Goal: Browse casually: Explore the website without a specific task or goal

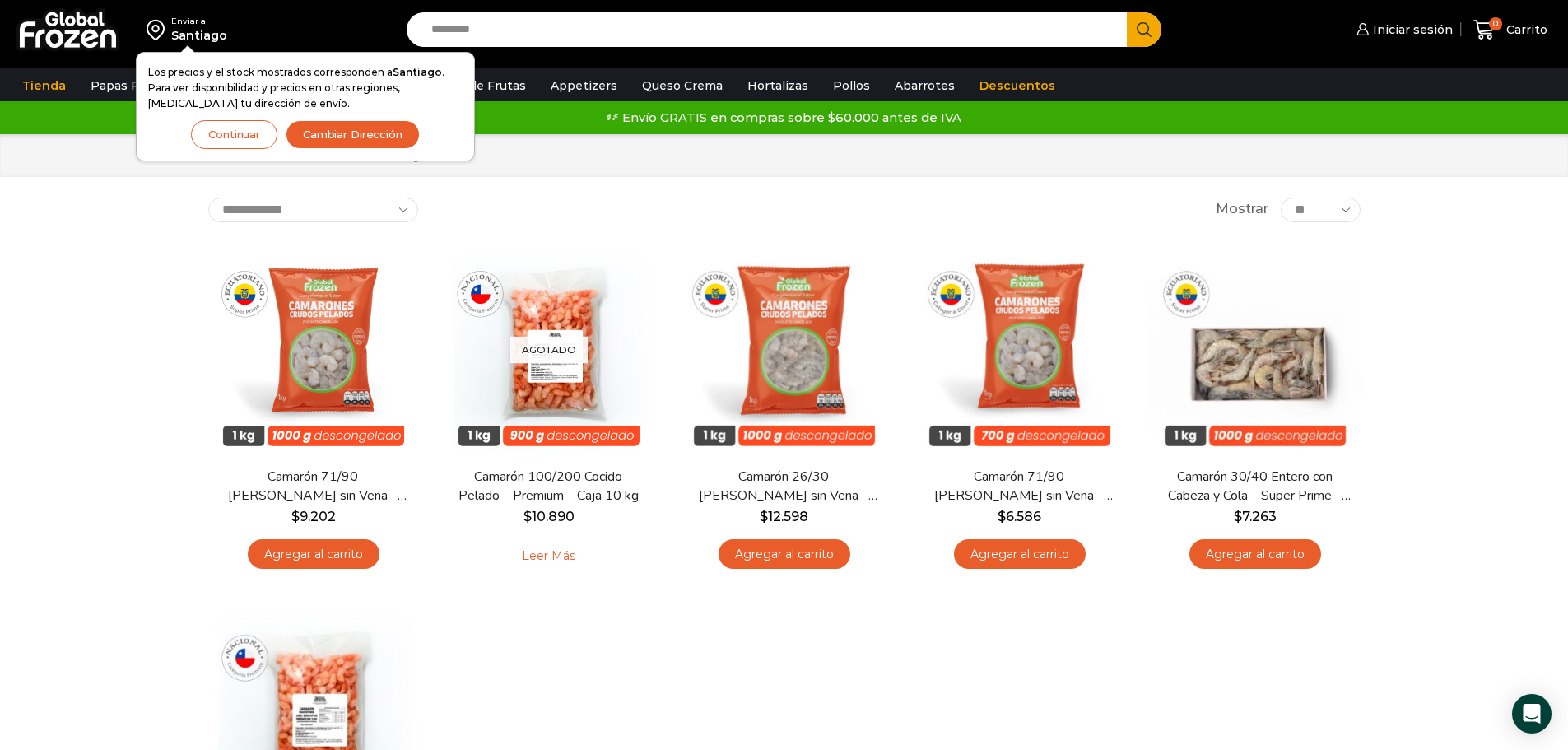
click at [156, 249] on div "Enviar a Santiago Los precios y el stock mostrados corresponden a Santiago . Pa…" at bounding box center [784, 589] width 1568 height 1179
click at [236, 146] on button "Continuar" at bounding box center [234, 135] width 86 height 29
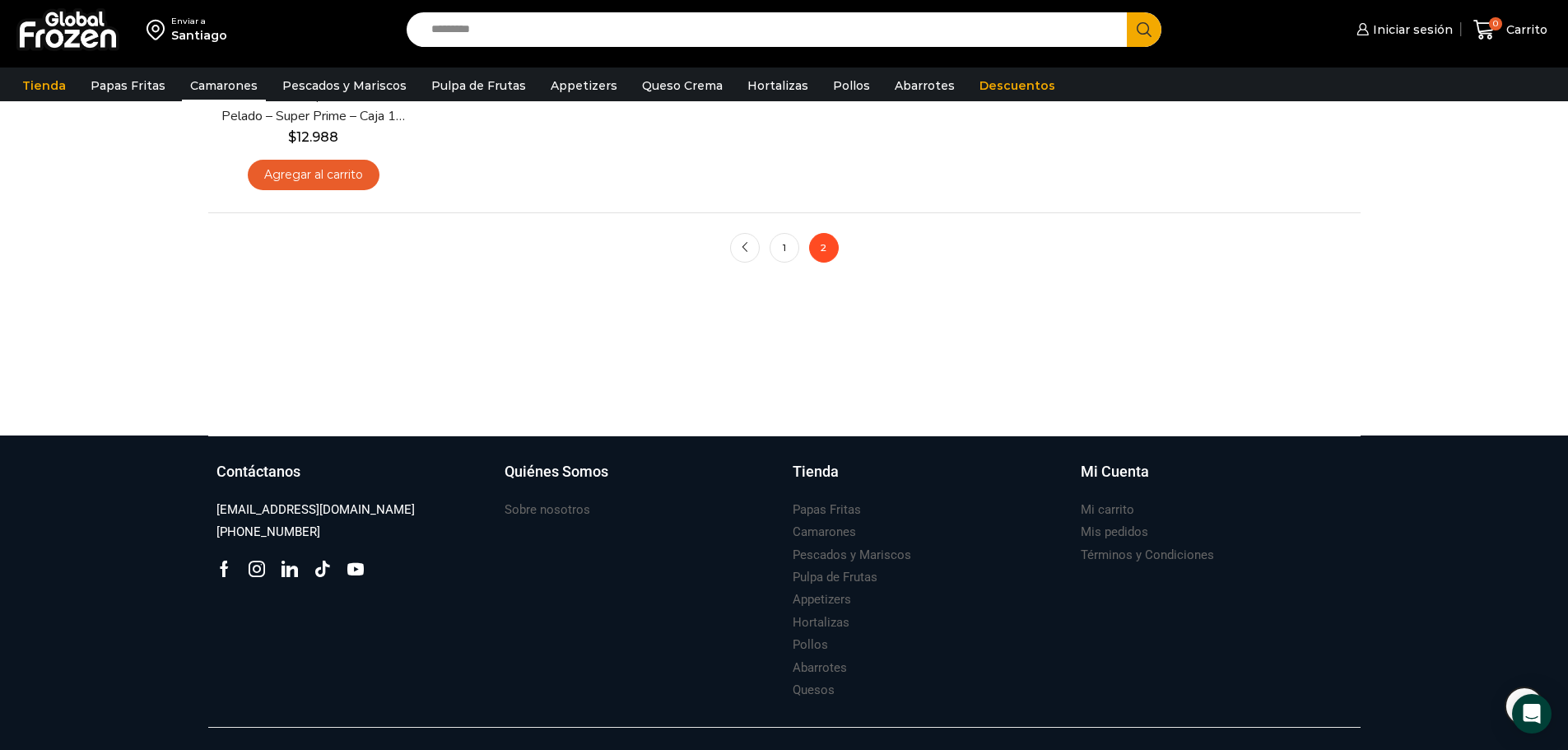
scroll to position [785, 0]
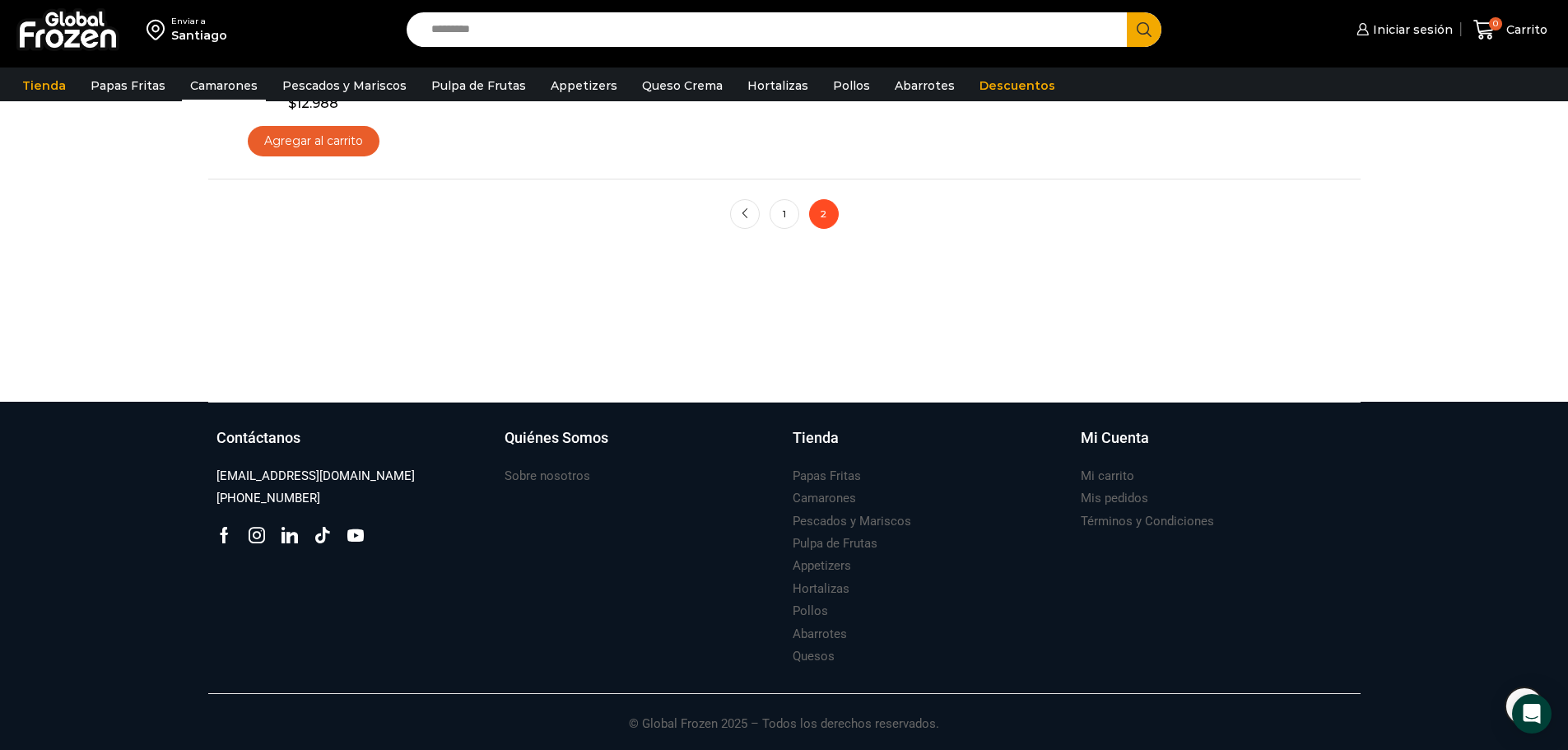
click at [770, 217] on li "1" at bounding box center [784, 214] width 30 height 30
click at [788, 212] on link "1" at bounding box center [784, 214] width 30 height 30
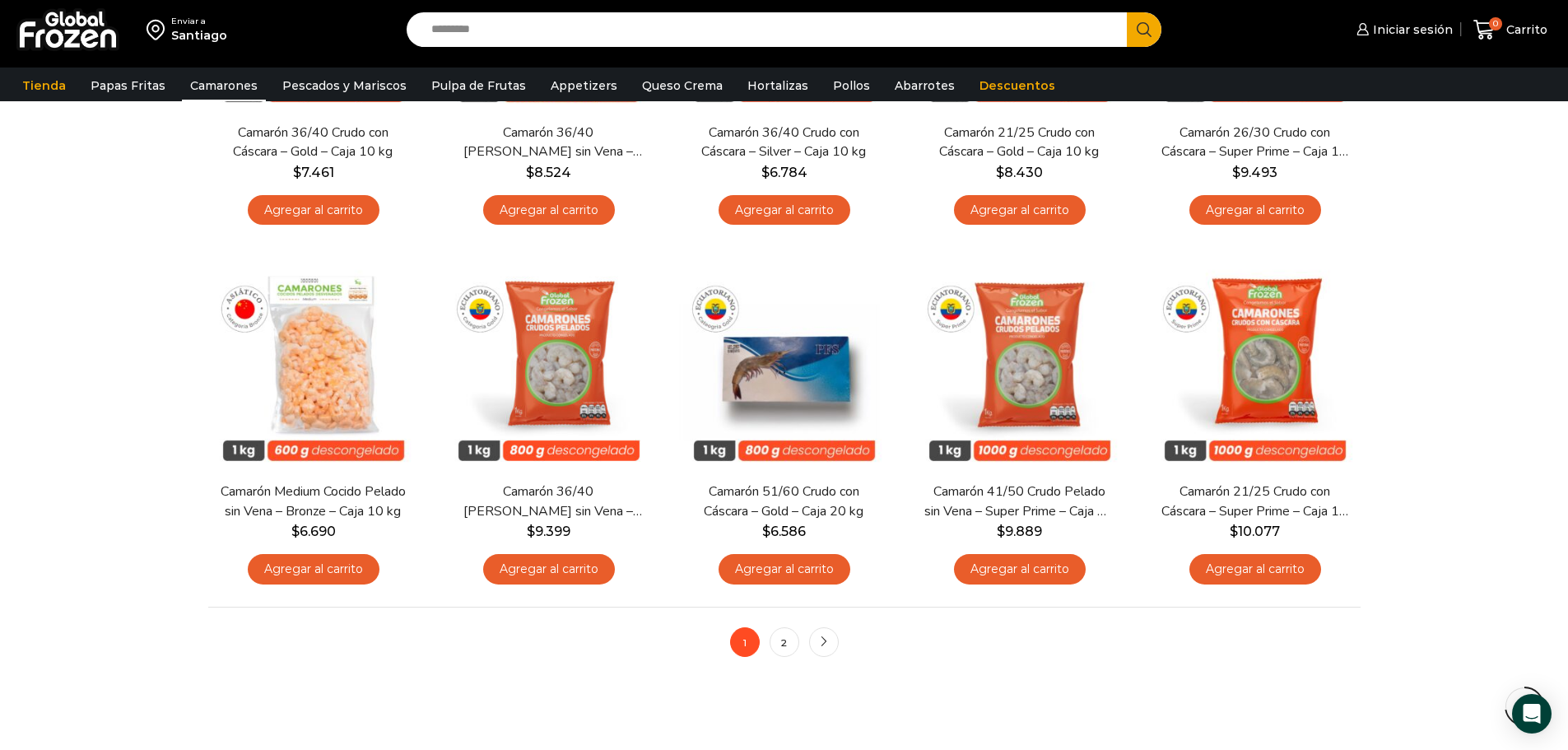
scroll to position [986, 0]
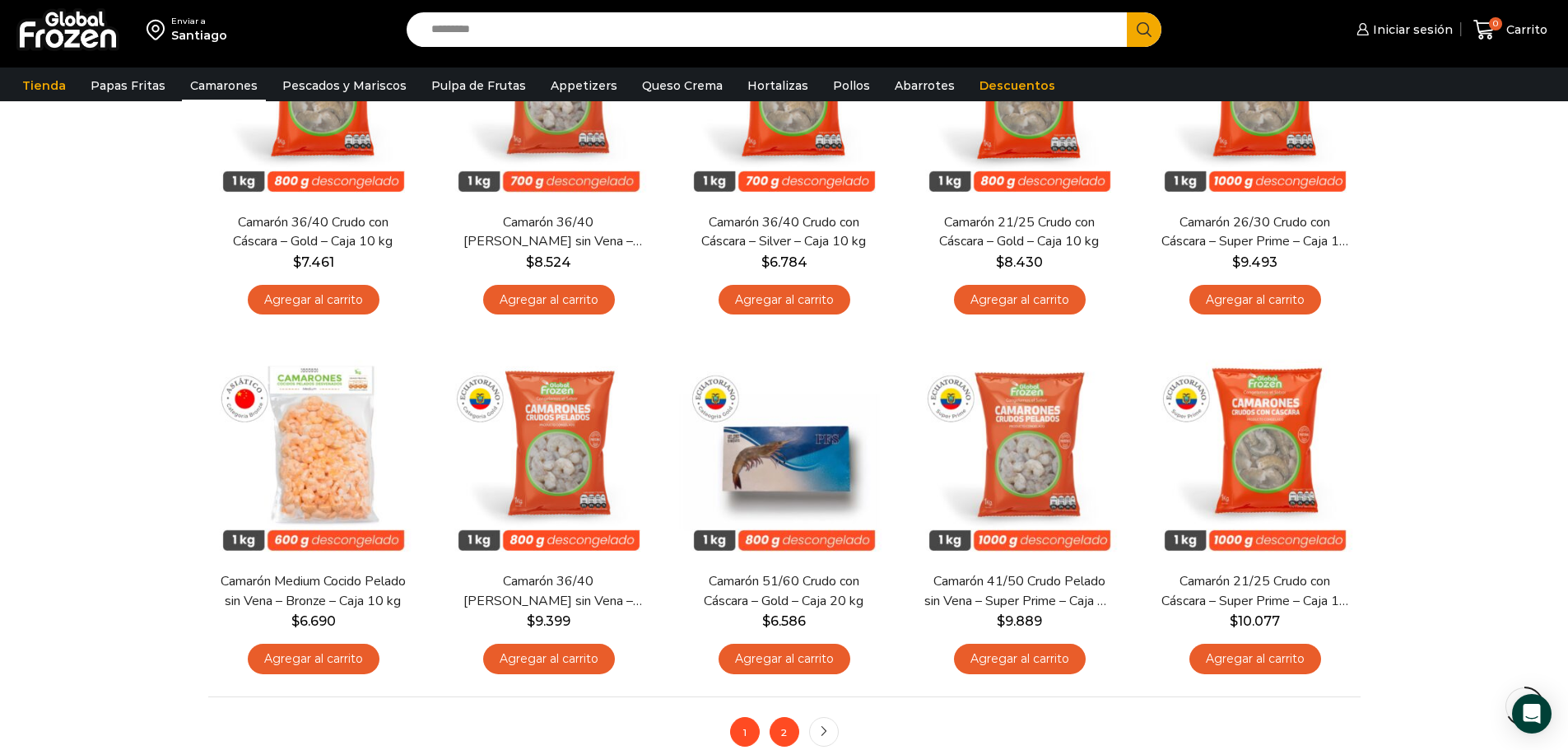
click at [775, 720] on link "2" at bounding box center [784, 731] width 30 height 30
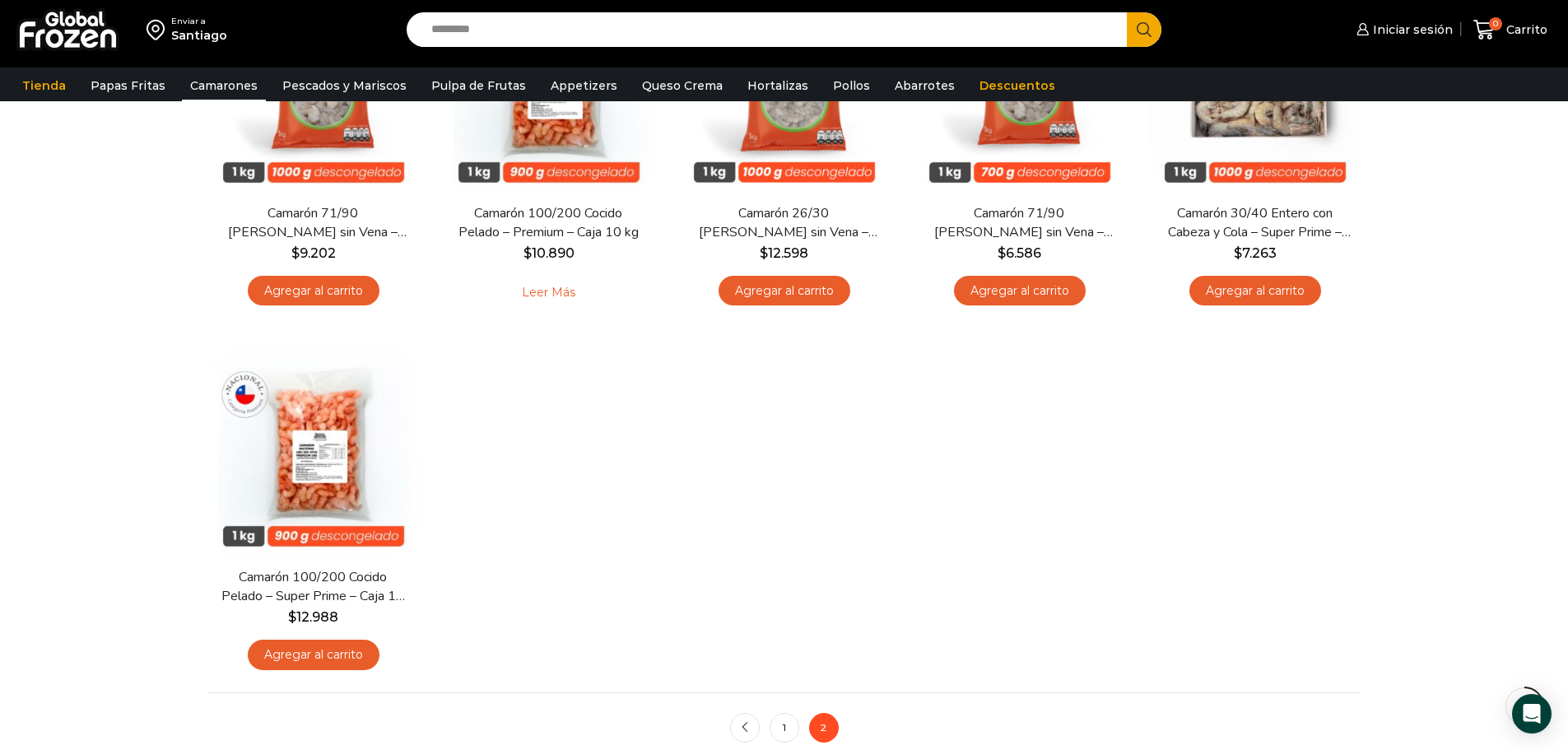
scroll to position [204, 0]
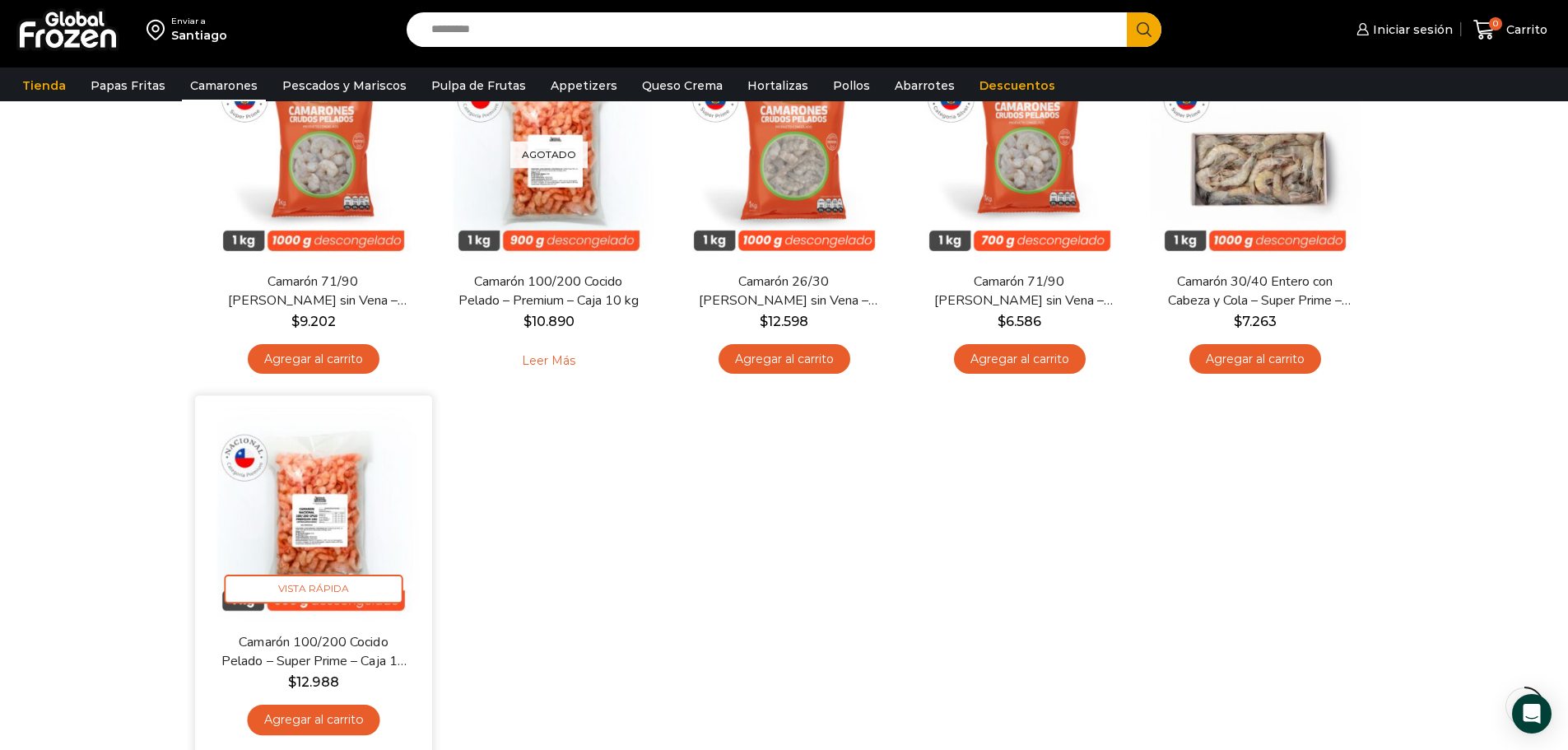
click at [326, 501] on img at bounding box center [313, 513] width 213 height 213
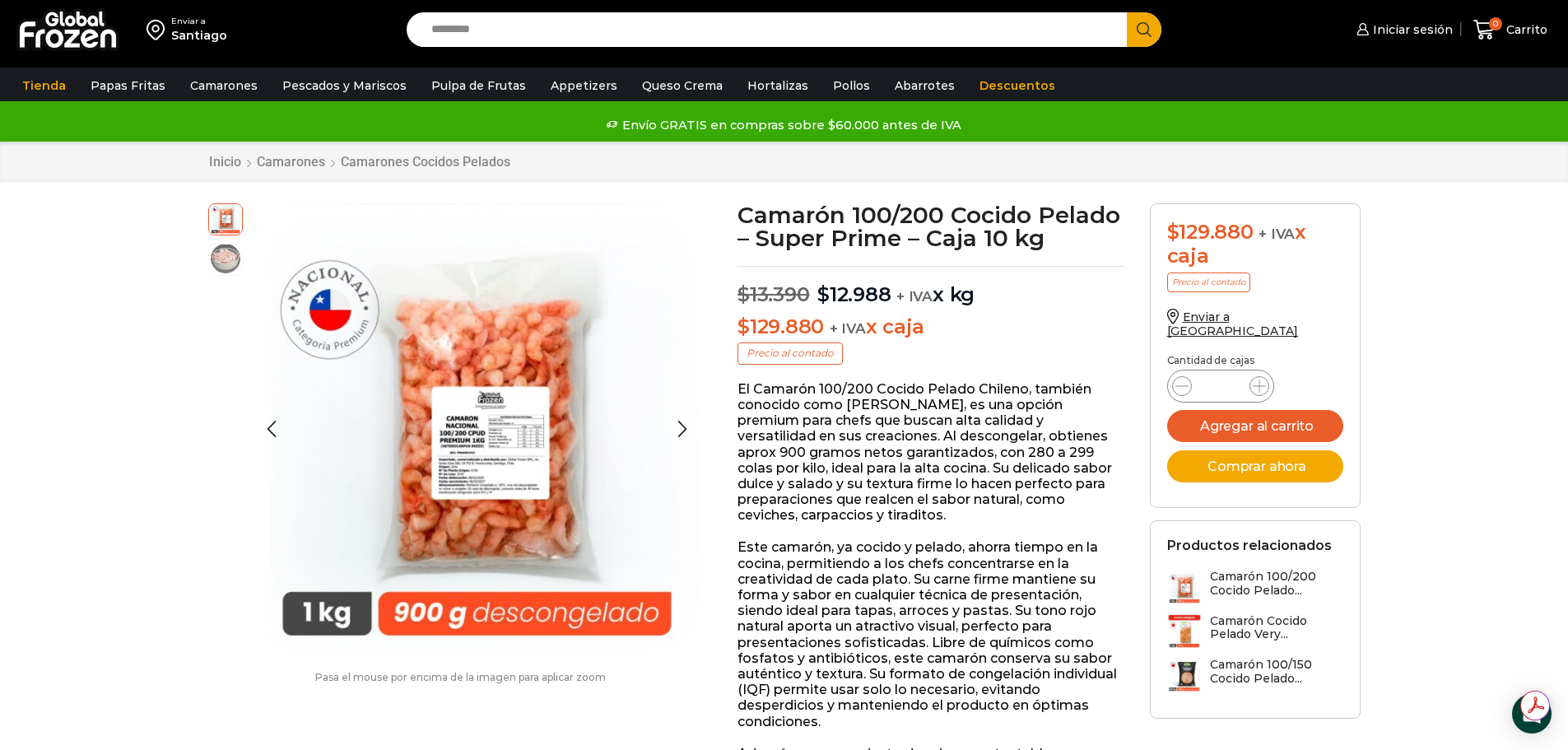
click at [240, 274] on img at bounding box center [225, 258] width 33 height 33
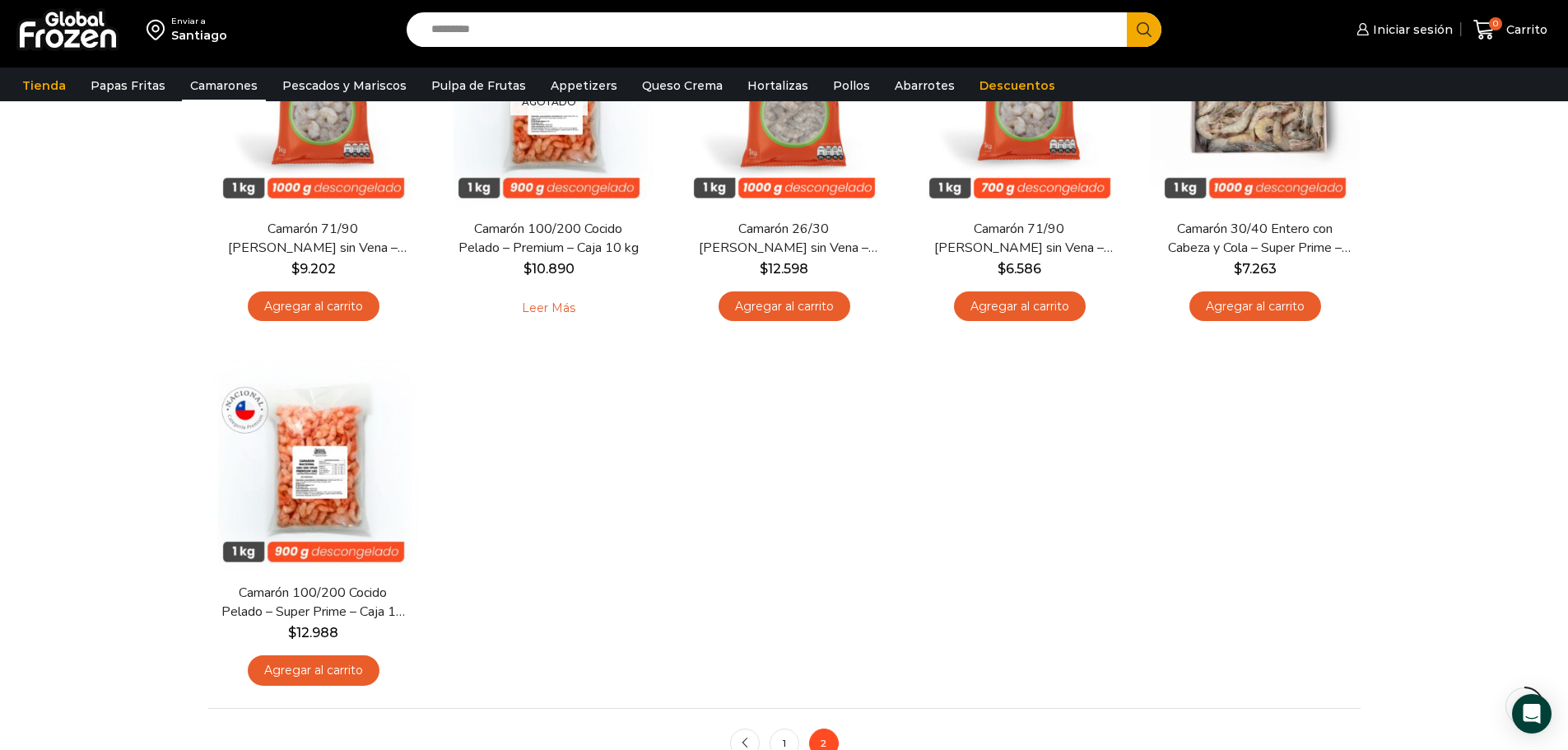
scroll to position [233, 0]
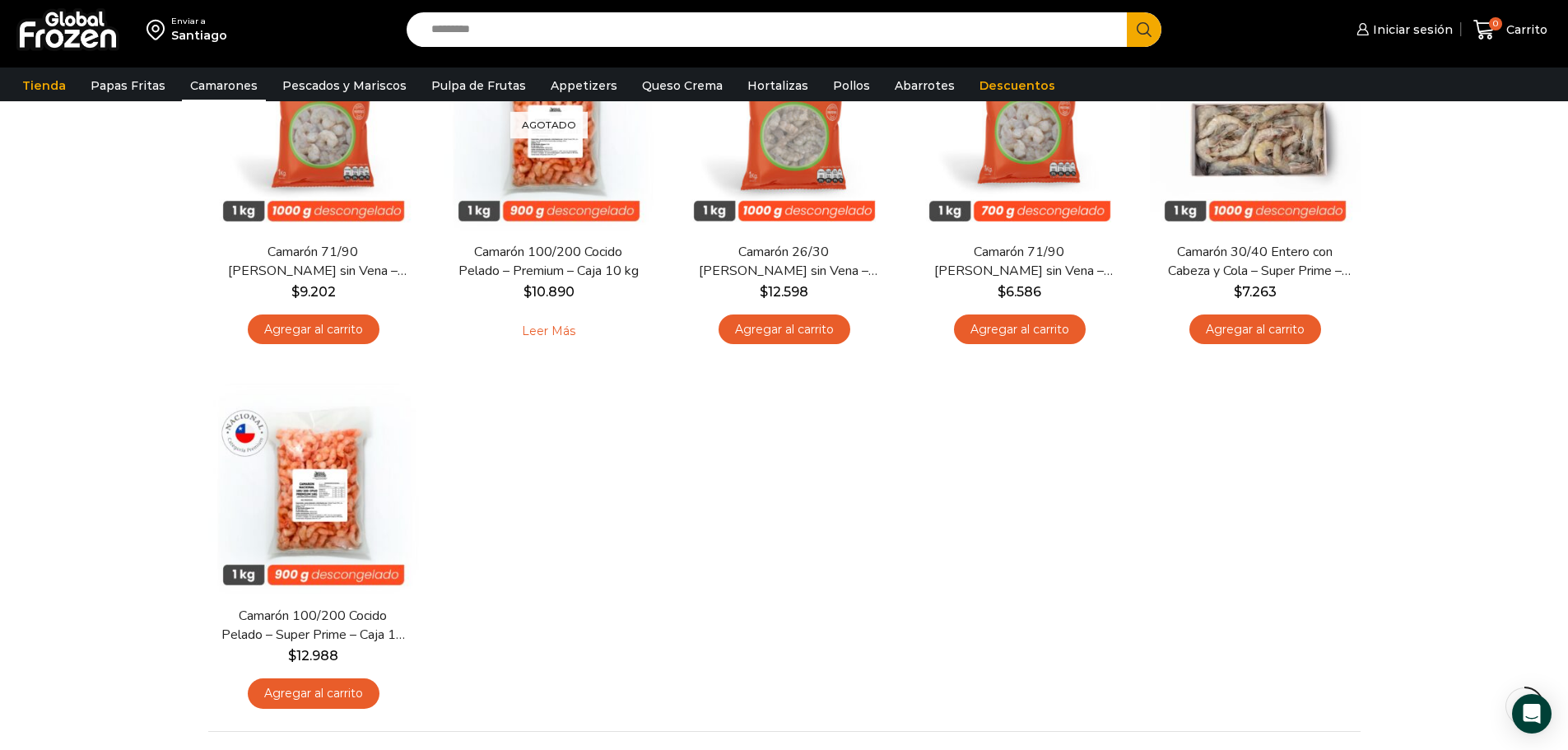
drag, startPoint x: 1557, startPoint y: 392, endPoint x: 1580, endPoint y: 309, distance: 86.1
click at [1568, 309] on html "WordPress WooCommerce Themes Enviar a Santiago Search input Search Iniciar sesi…" at bounding box center [784, 534] width 1568 height 1535
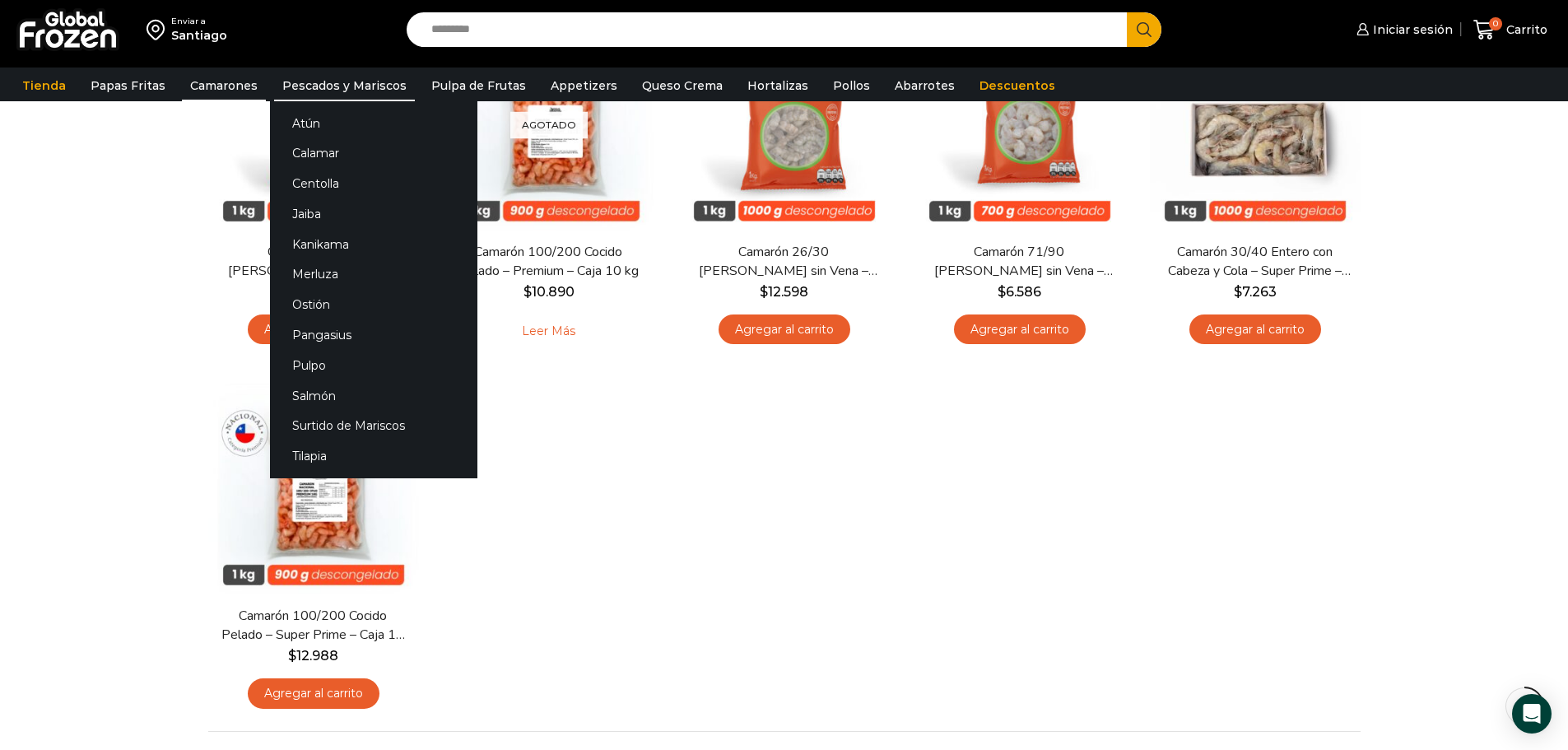
click at [282, 74] on link "Pescados y Mariscos" at bounding box center [344, 85] width 141 height 31
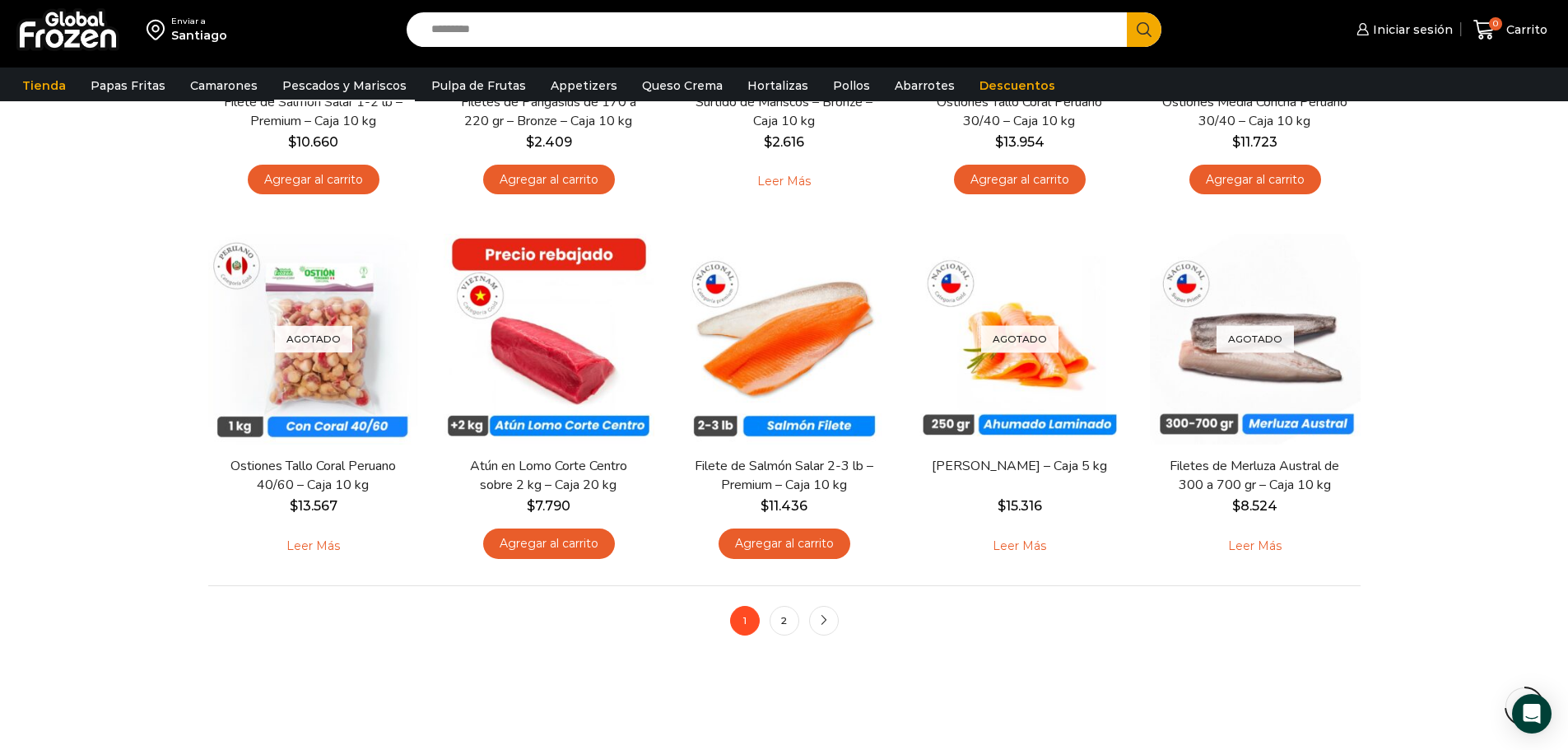
scroll to position [1103, 0]
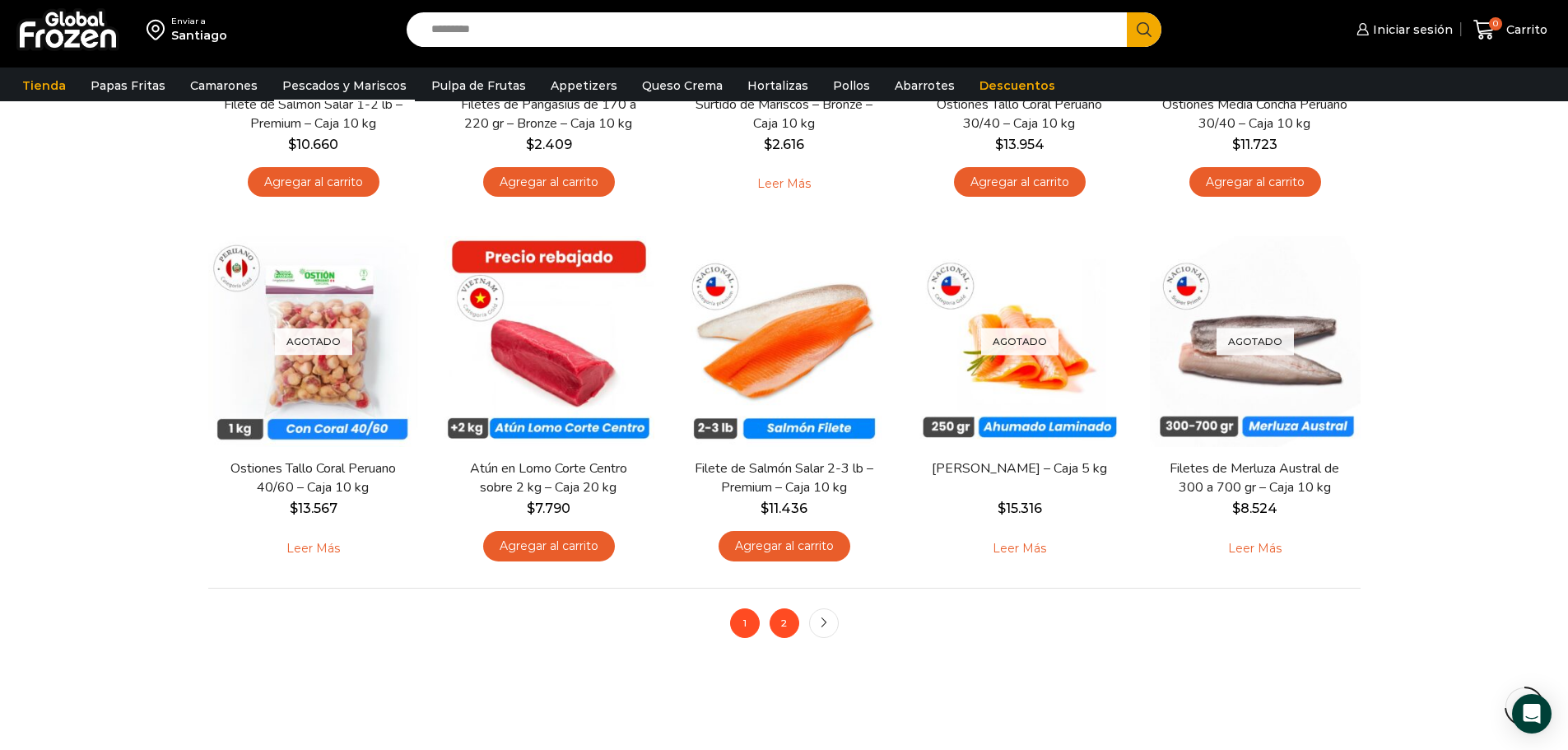
click at [783, 624] on link "2" at bounding box center [784, 623] width 30 height 30
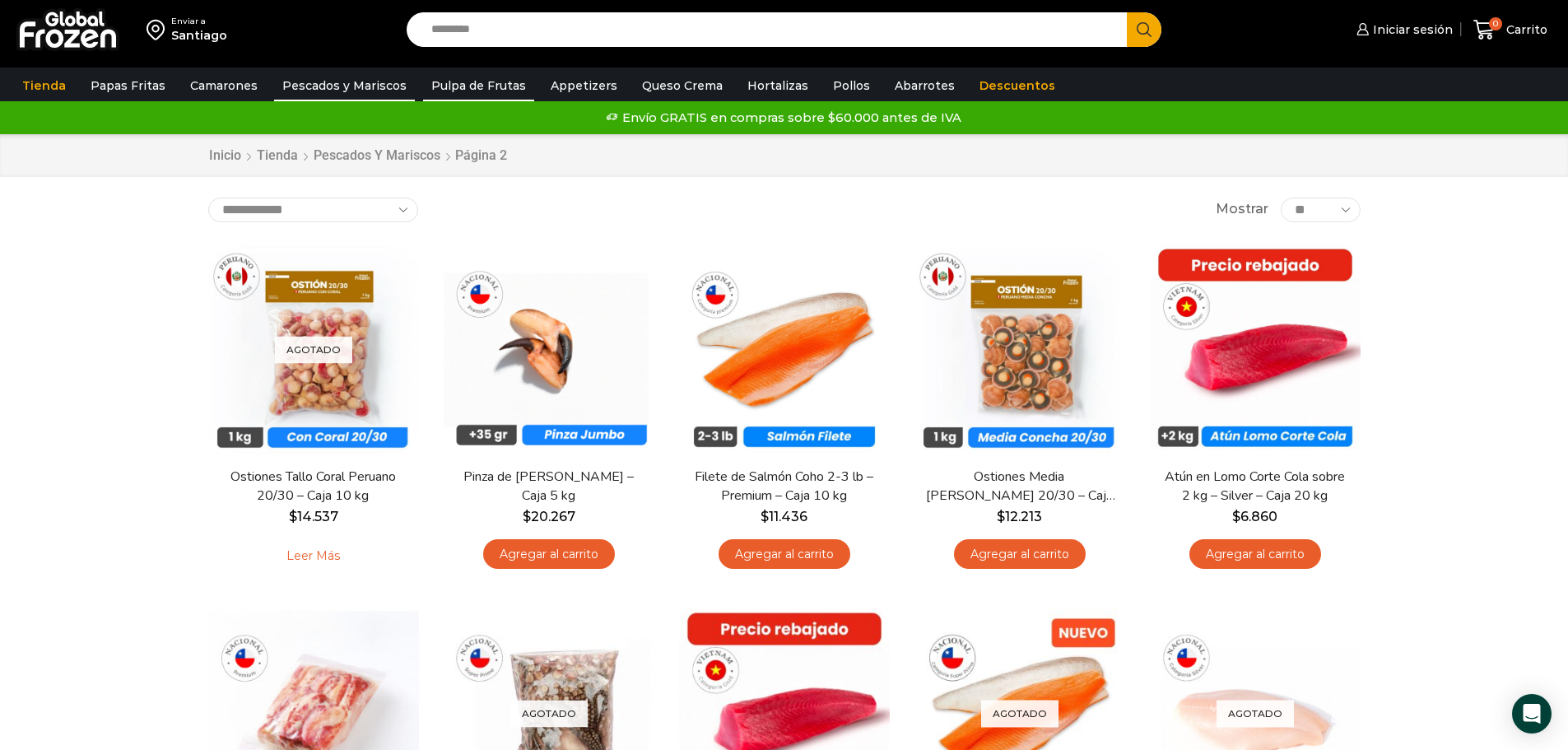
click at [493, 74] on link "Pulpa de Frutas" at bounding box center [478, 85] width 111 height 31
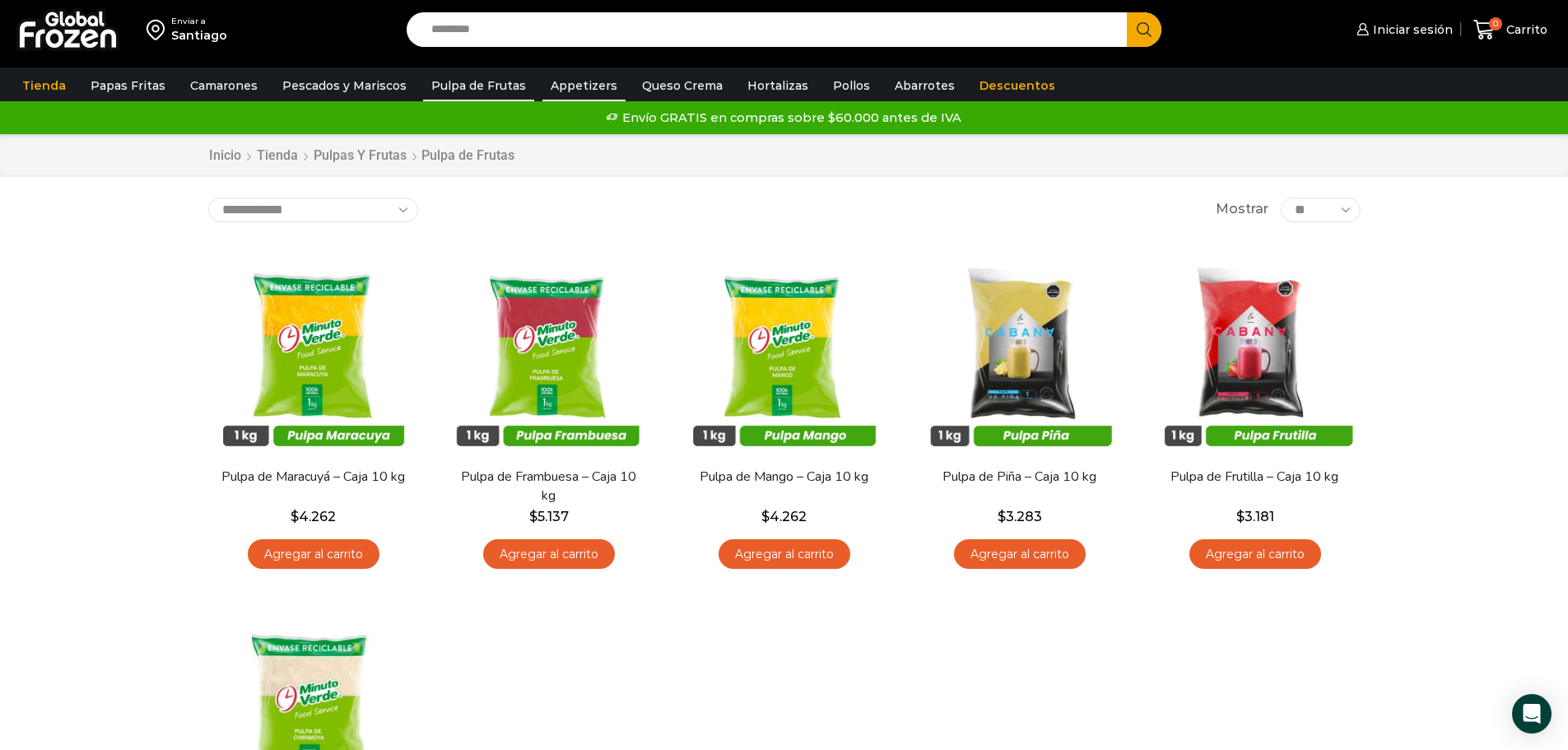
click at [543, 80] on link "Appetizers" at bounding box center [584, 85] width 83 height 31
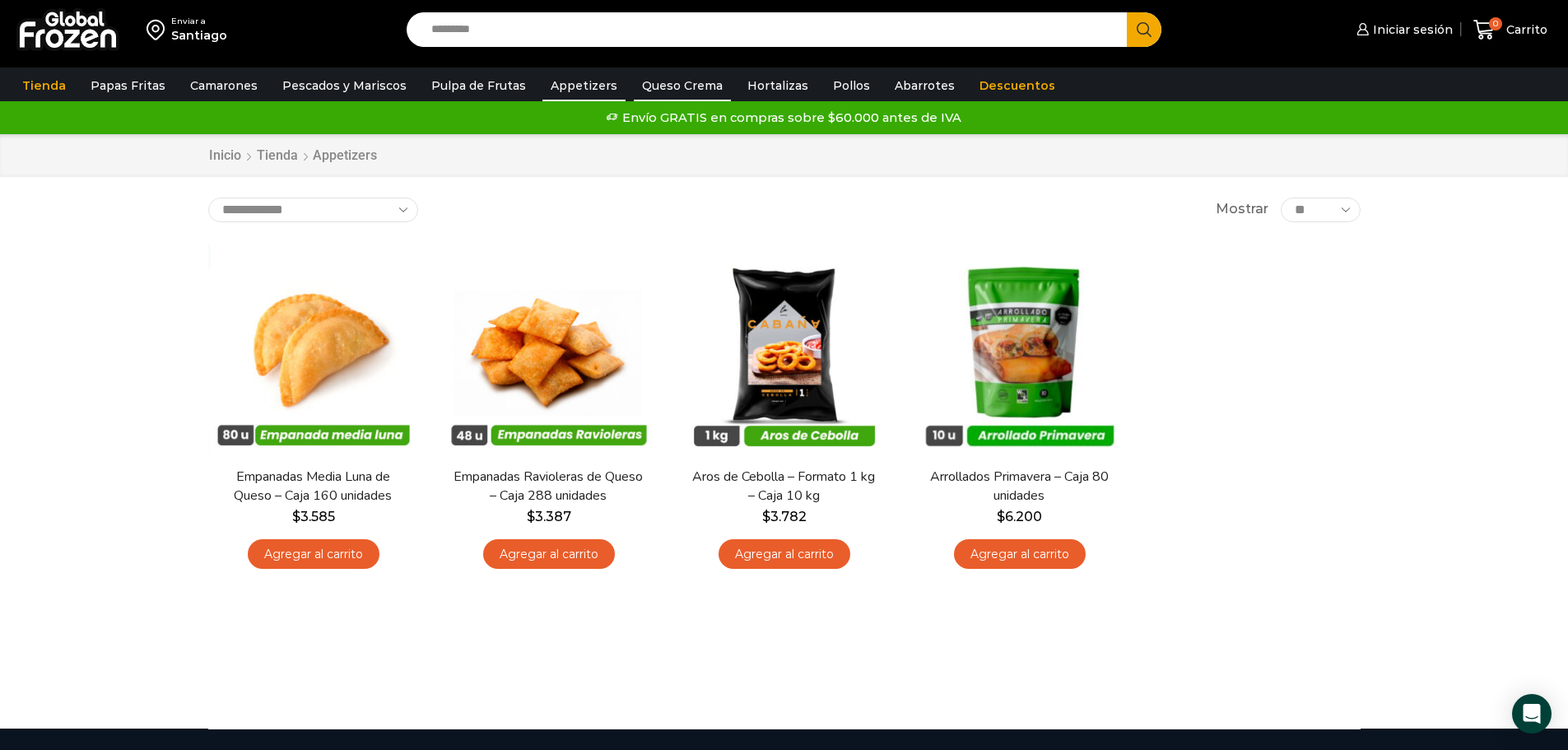
click at [670, 91] on link "Queso Crema" at bounding box center [682, 85] width 97 height 31
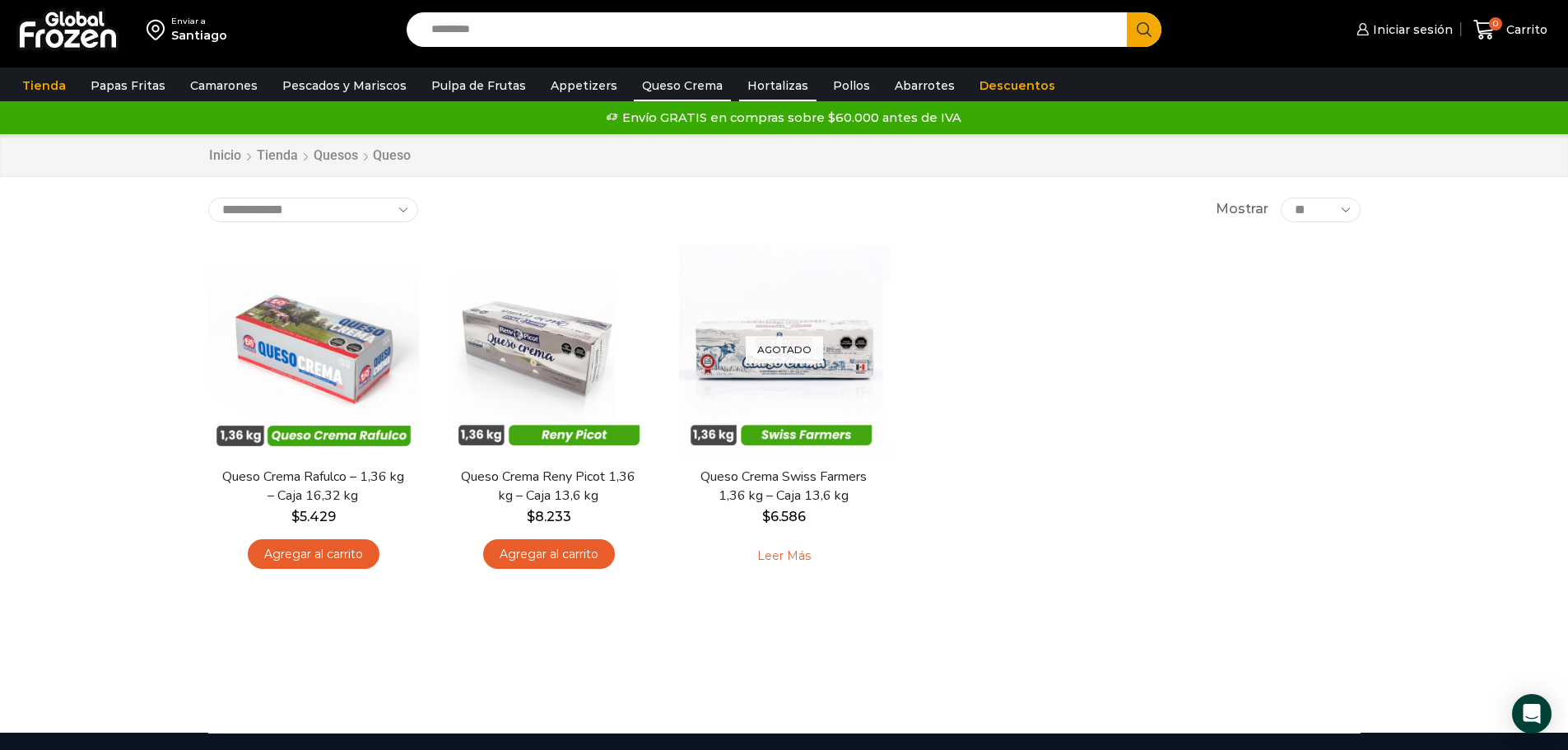
click at [762, 88] on link "Hortalizas" at bounding box center [778, 85] width 77 height 31
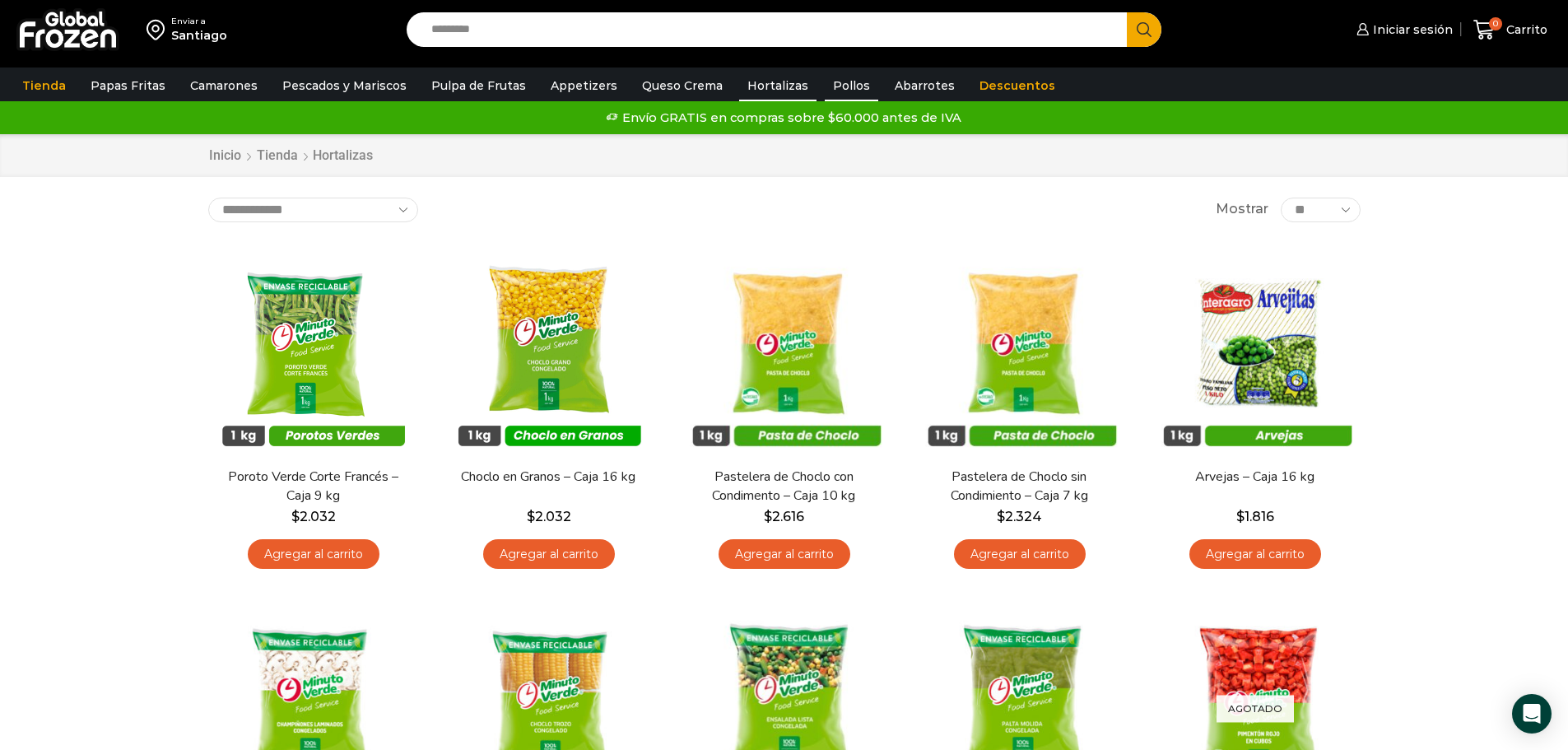
click at [827, 93] on link "Pollos" at bounding box center [852, 85] width 54 height 31
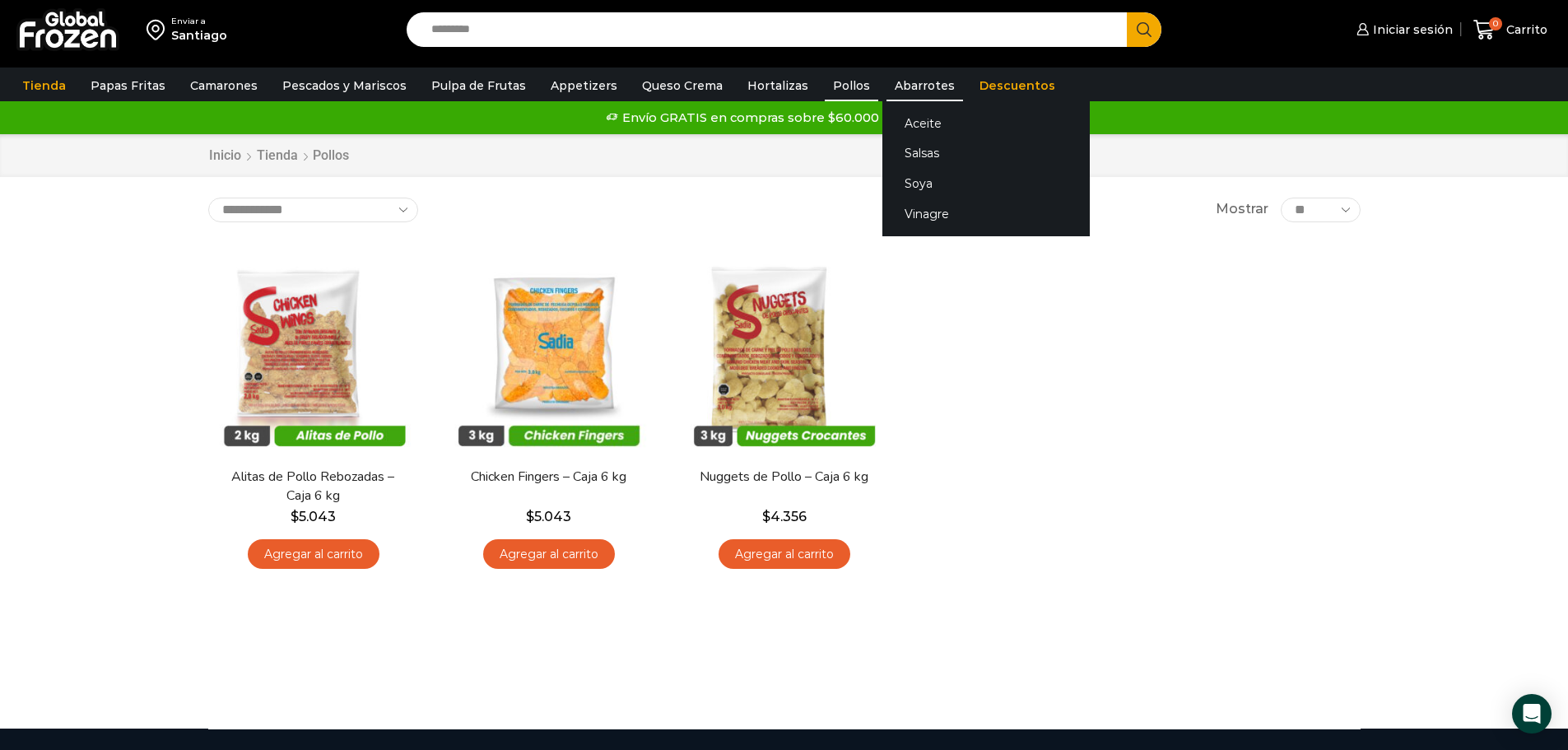
click at [901, 84] on link "Abarrotes" at bounding box center [924, 85] width 76 height 31
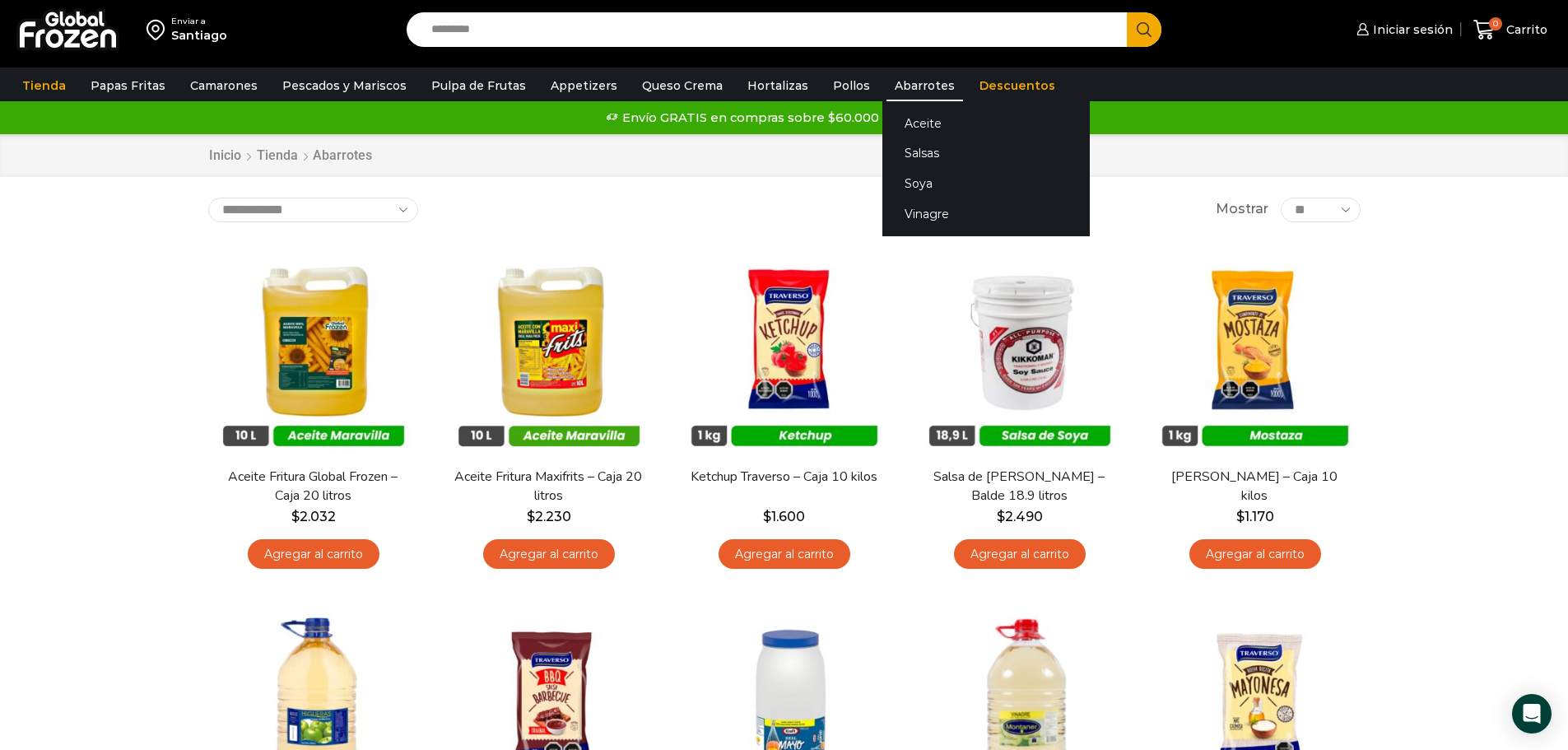
click at [903, 79] on link "Abarrotes" at bounding box center [924, 85] width 76 height 31
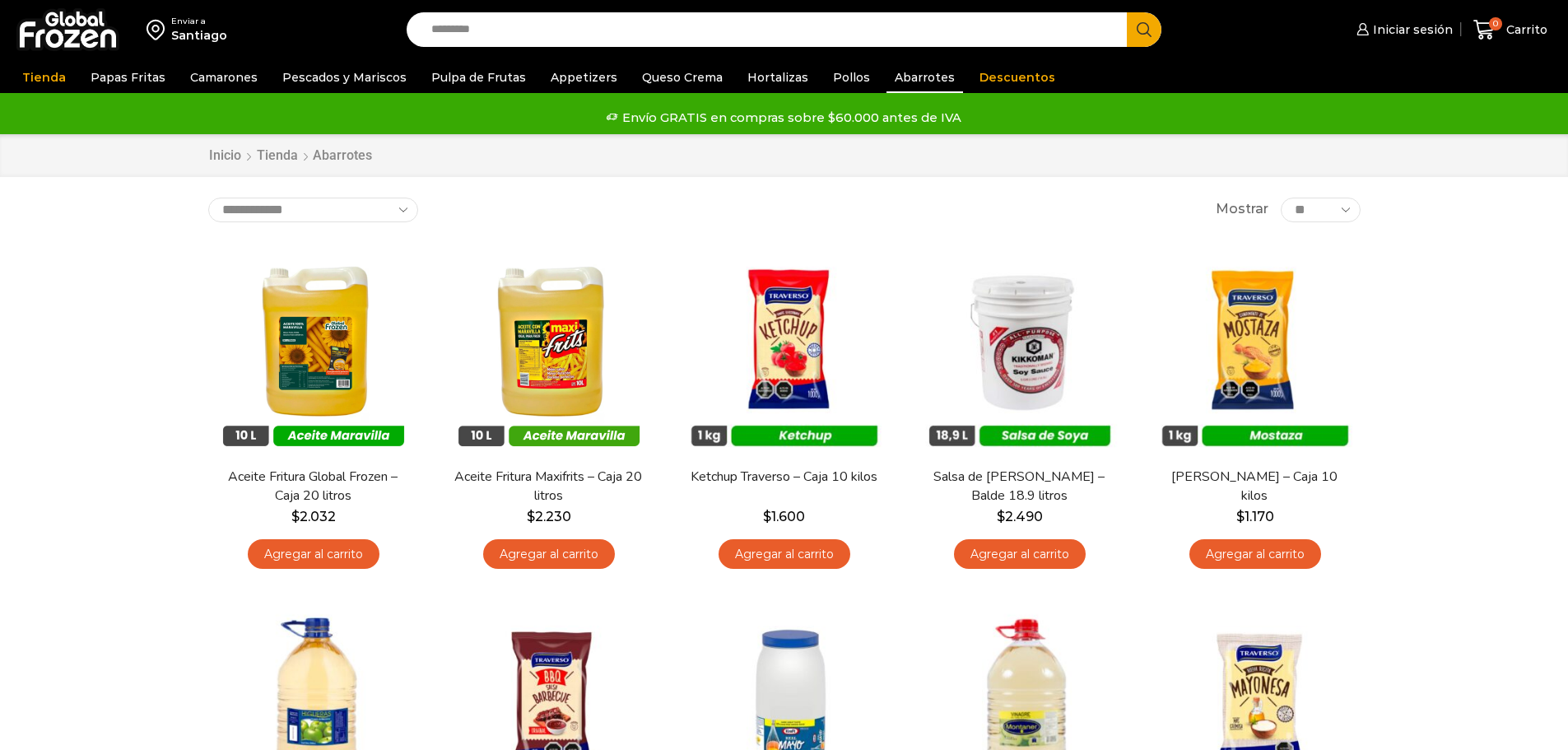
click at [841, 81] on link "Pollos" at bounding box center [852, 77] width 54 height 31
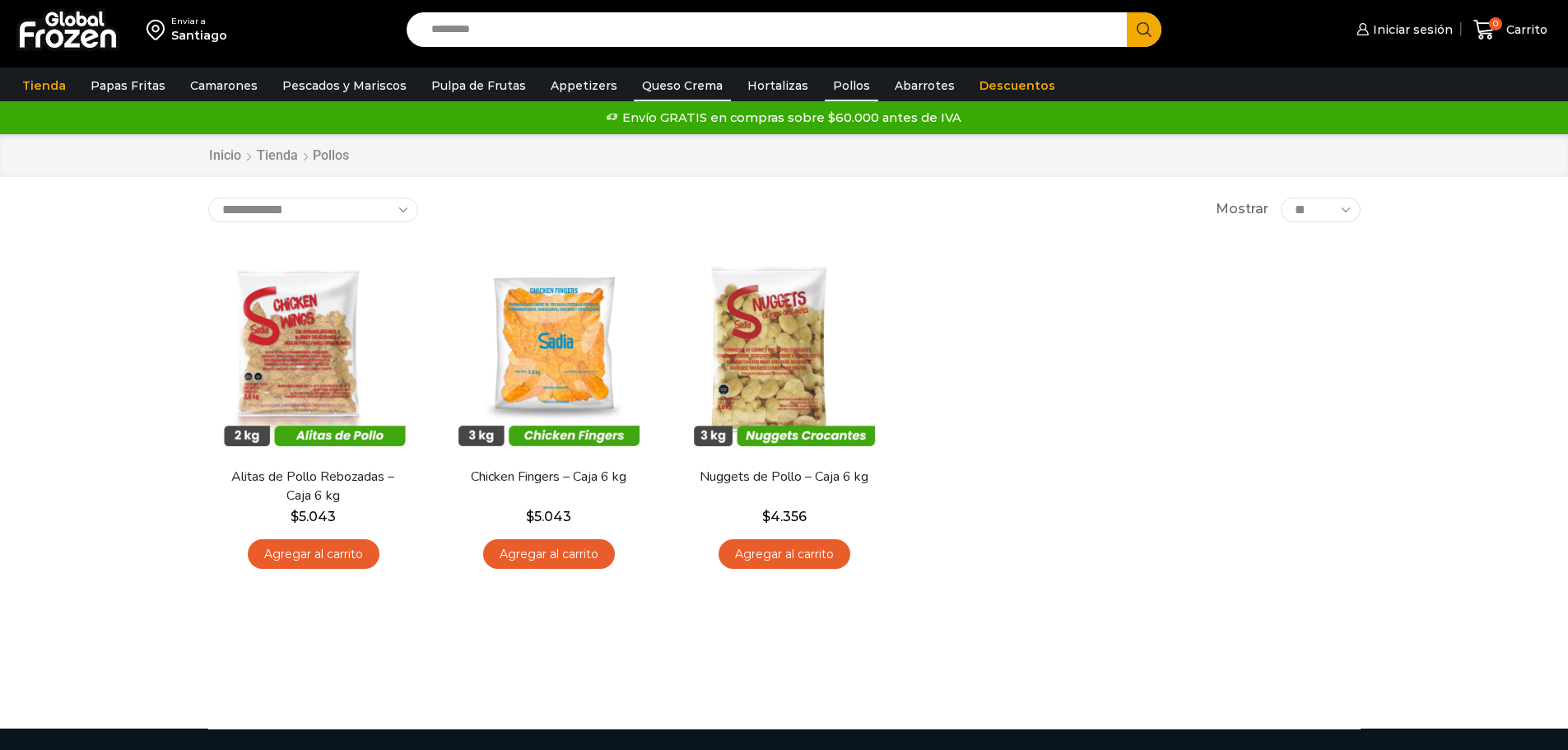
click at [670, 87] on link "Queso Crema" at bounding box center [682, 85] width 97 height 31
click at [570, 82] on link "Appetizers" at bounding box center [584, 85] width 83 height 31
click at [463, 89] on link "Pulpa de Frutas" at bounding box center [478, 85] width 111 height 31
